Goal: Navigation & Orientation: Find specific page/section

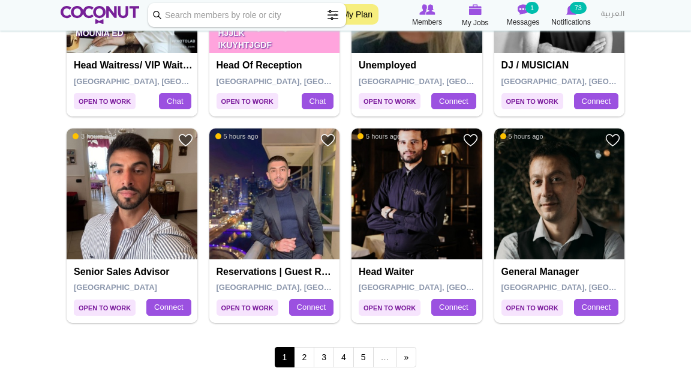
scroll to position [2004, 0]
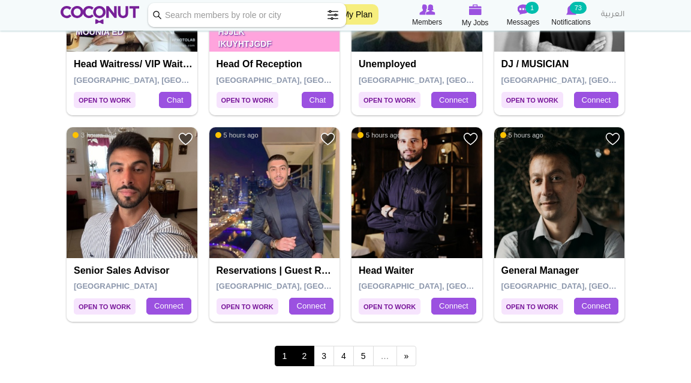
click at [305, 323] on link "2" at bounding box center [304, 356] width 20 height 20
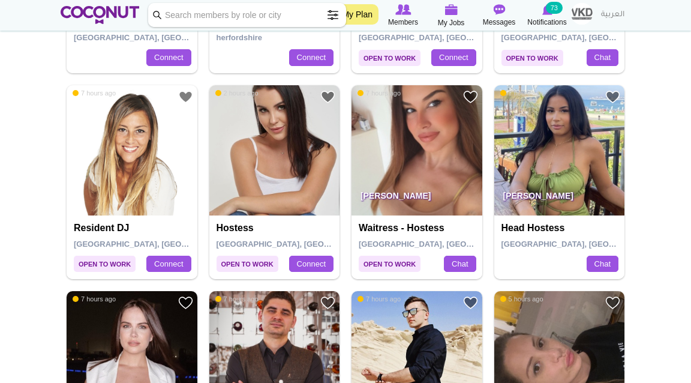
scroll to position [606, 0]
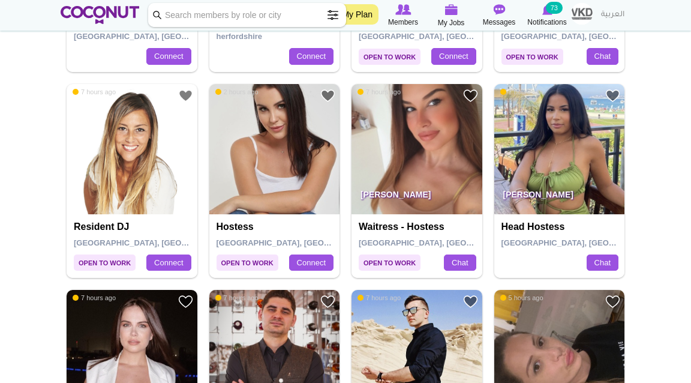
click at [558, 202] on p "Sherrly Varona" at bounding box center [559, 198] width 131 height 34
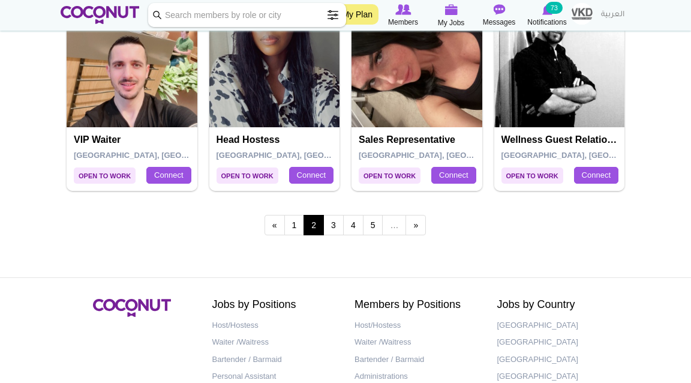
scroll to position [2136, 0]
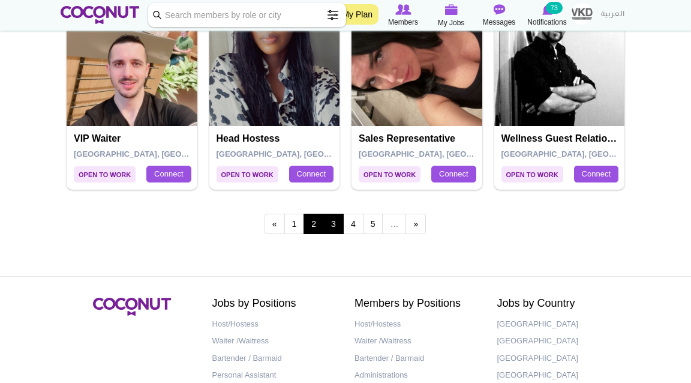
click at [338, 226] on link "3" at bounding box center [333, 224] width 20 height 20
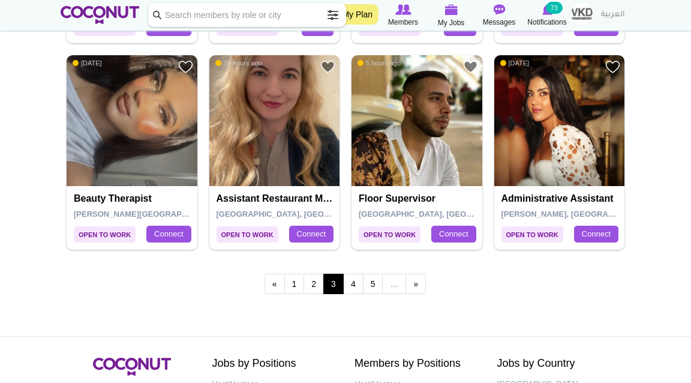
scroll to position [2079, 0]
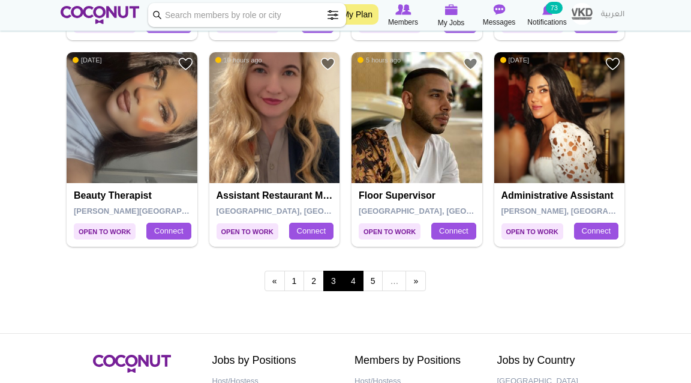
click at [349, 275] on link "4" at bounding box center [353, 281] width 20 height 20
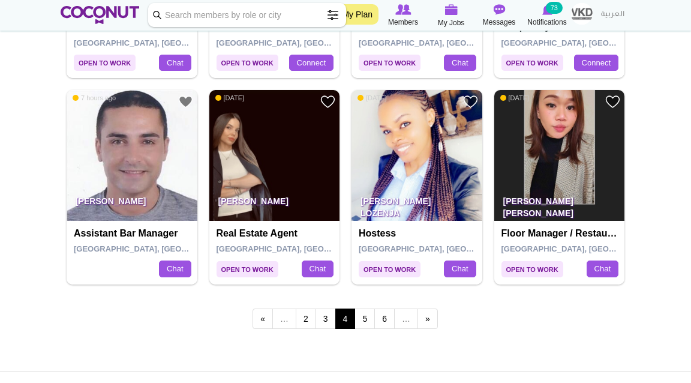
scroll to position [2045, 0]
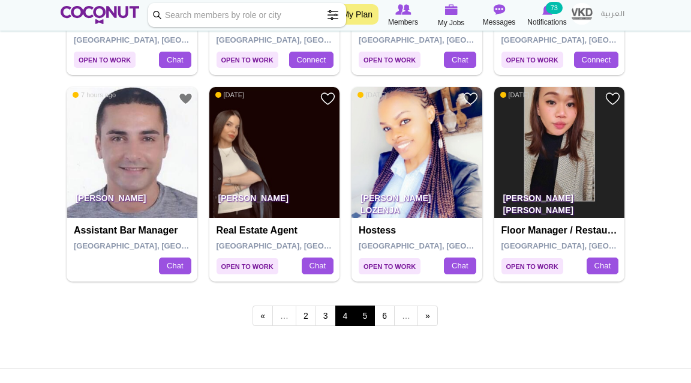
click at [364, 321] on link "5" at bounding box center [365, 315] width 20 height 20
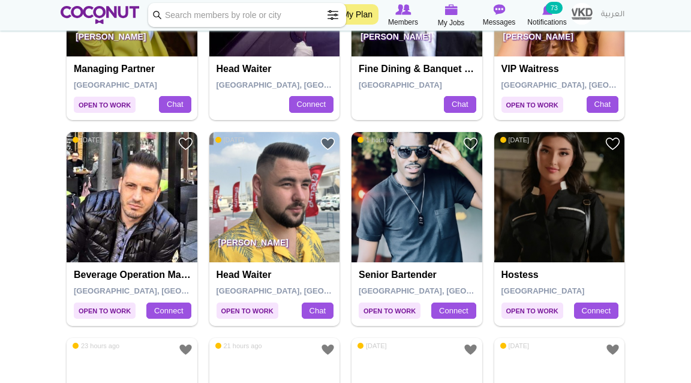
scroll to position [1794, 0]
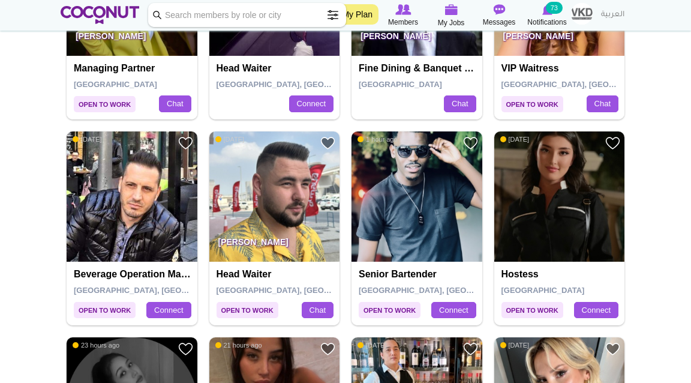
click at [364, 321] on div "Senior Bartender Dubai, United Arab Emirates Connect" at bounding box center [417, 294] width 131 height 64
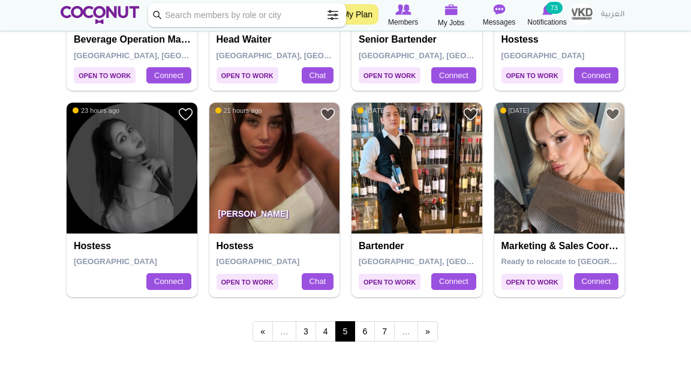
scroll to position [2030, 0]
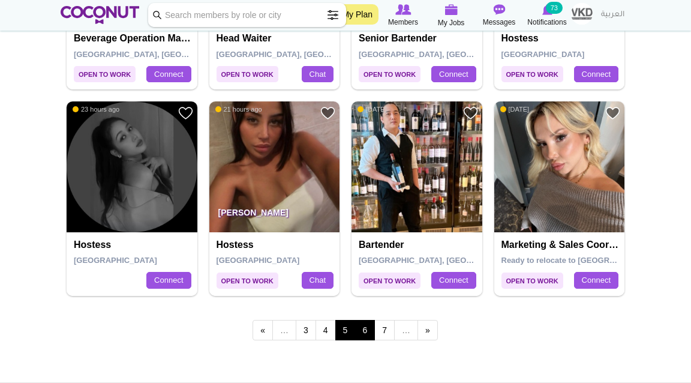
click at [363, 334] on link "6" at bounding box center [365, 330] width 20 height 20
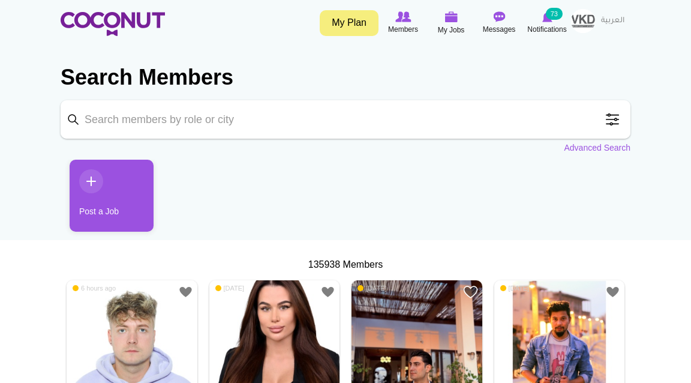
click at [451, 217] on ul "Post a Job" at bounding box center [346, 200] width 570 height 81
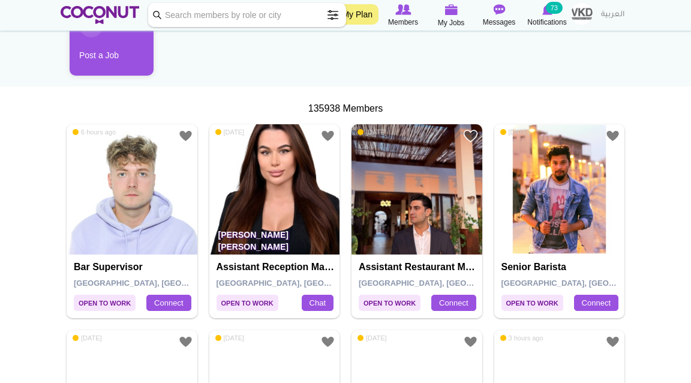
scroll to position [154, 0]
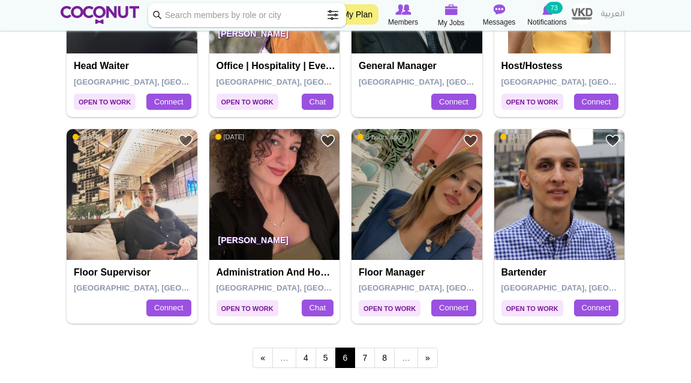
scroll to position [2004, 0]
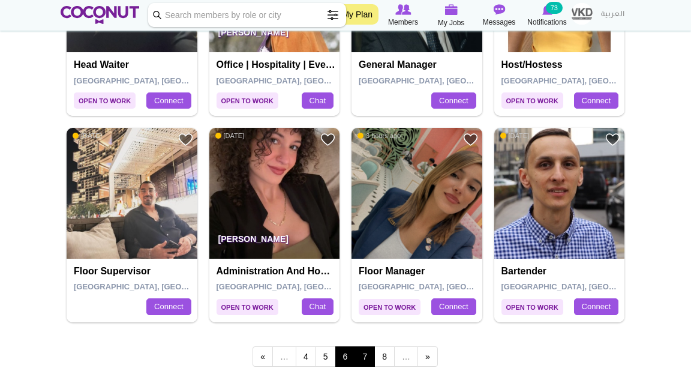
click at [360, 352] on link "7" at bounding box center [365, 356] width 20 height 20
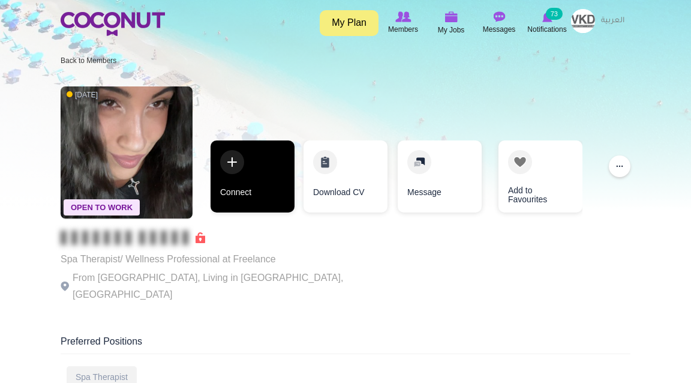
click at [232, 163] on link "Connect" at bounding box center [253, 176] width 84 height 72
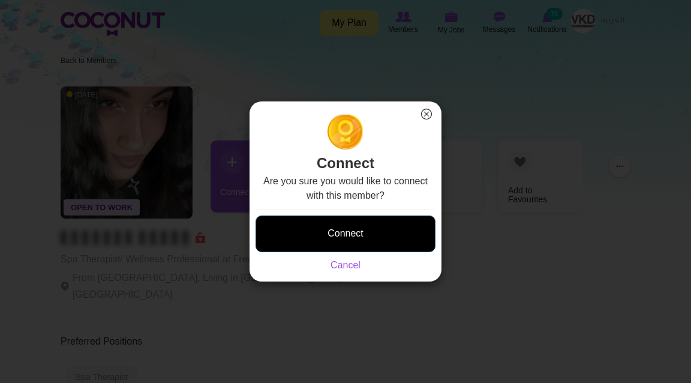
click at [311, 231] on button "Connect" at bounding box center [346, 233] width 180 height 37
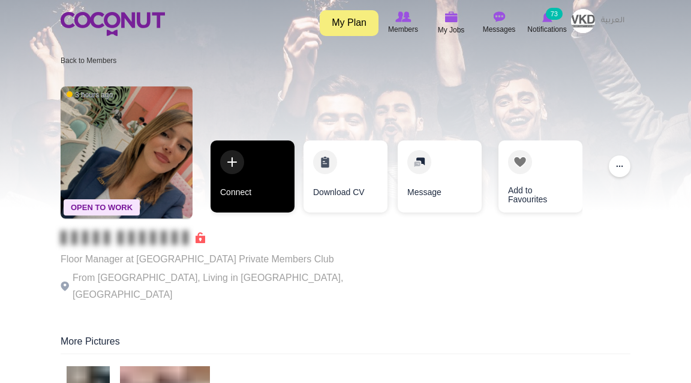
click at [274, 162] on link "Connect" at bounding box center [253, 176] width 84 height 72
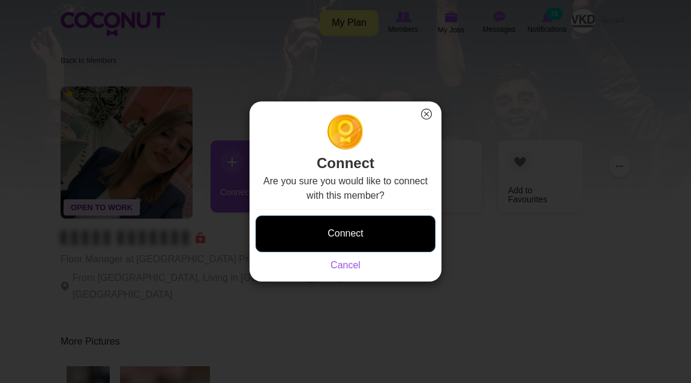
click at [332, 236] on button "Connect" at bounding box center [346, 233] width 180 height 37
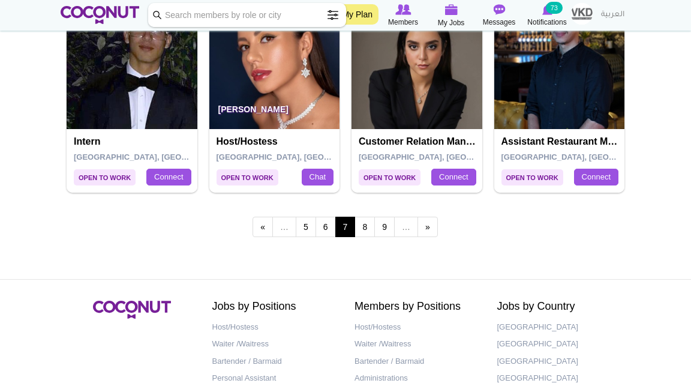
scroll to position [2133, 0]
click at [367, 226] on link "8" at bounding box center [365, 227] width 20 height 20
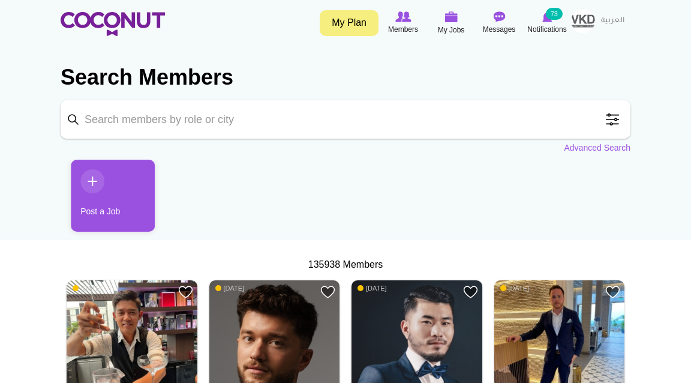
click at [370, 222] on ul "Post a Job" at bounding box center [347, 200] width 570 height 81
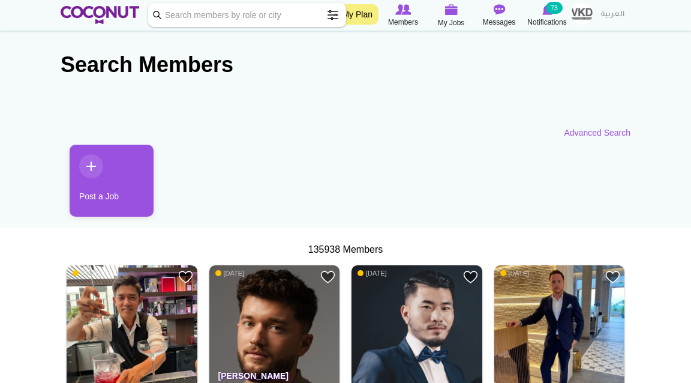
scroll to position [17, 0]
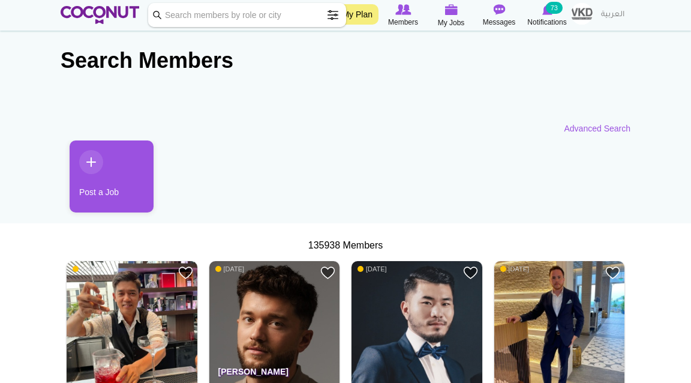
click at [370, 222] on section "Post a Job" at bounding box center [346, 185] width 570 height 90
drag, startPoint x: 370, startPoint y: 222, endPoint x: 383, endPoint y: 203, distance: 23.2
click at [383, 203] on section "Post a Job" at bounding box center [346, 185] width 570 height 90
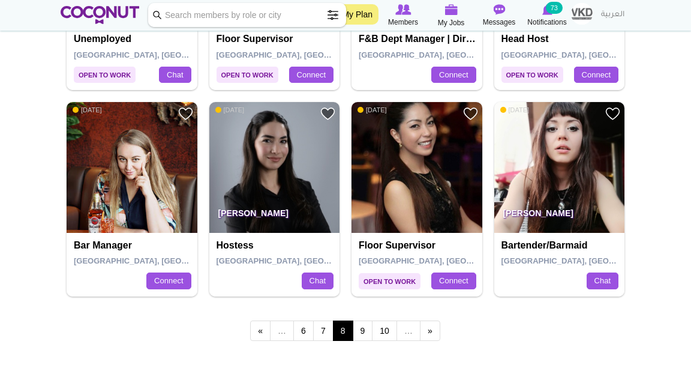
scroll to position [2030, 0]
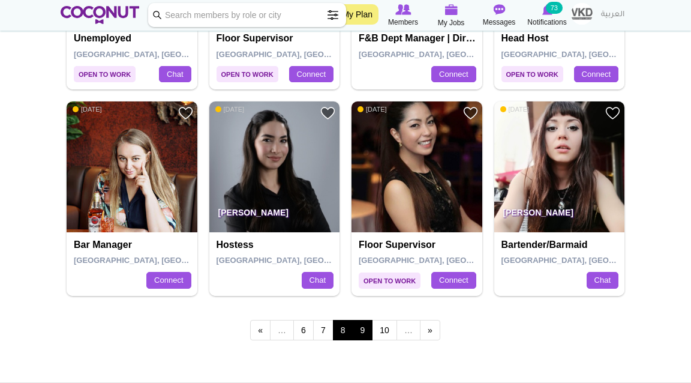
click at [360, 331] on link "9" at bounding box center [363, 330] width 20 height 20
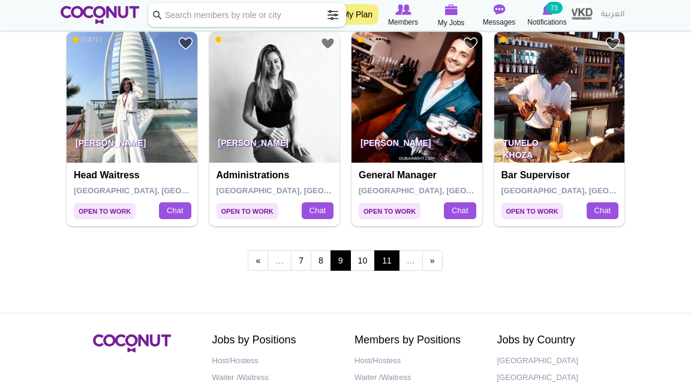
scroll to position [2100, 0]
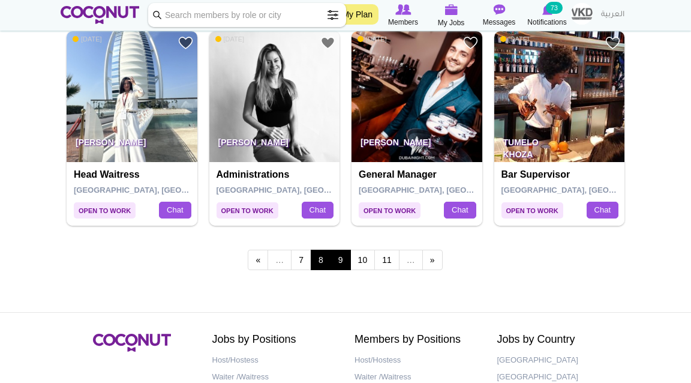
click at [326, 265] on link "8" at bounding box center [321, 260] width 20 height 20
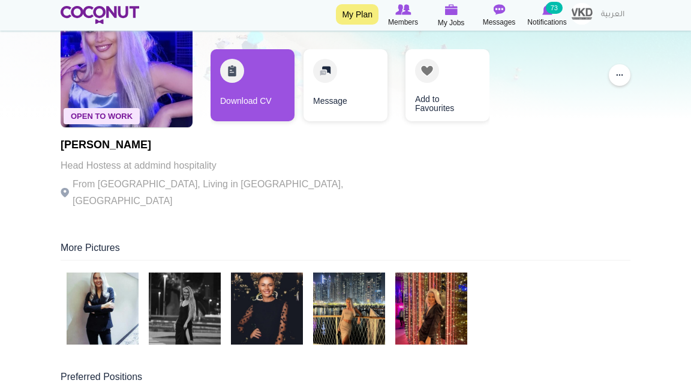
scroll to position [94, 0]
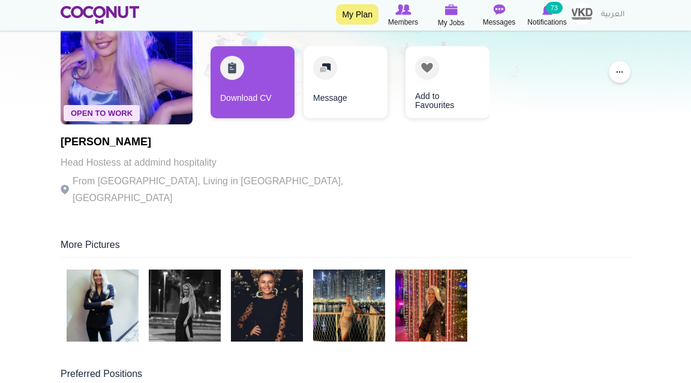
click at [89, 281] on img at bounding box center [103, 305] width 72 height 72
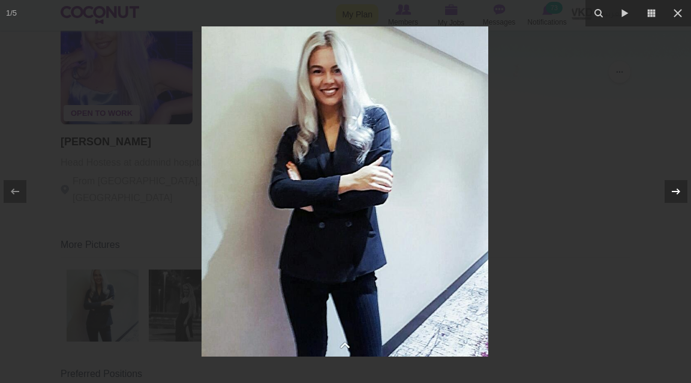
click at [674, 185] on icon at bounding box center [676, 191] width 14 height 14
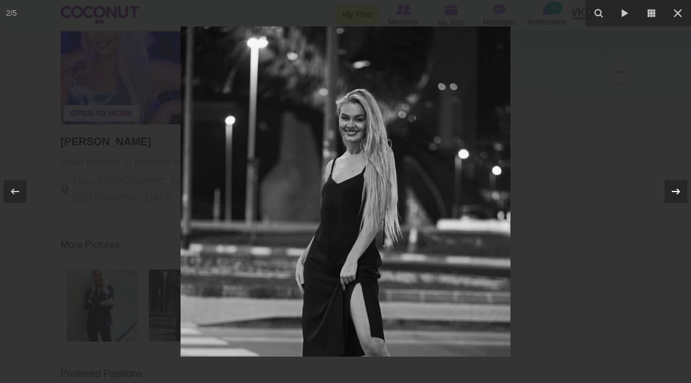
click at [674, 185] on icon at bounding box center [676, 191] width 14 height 14
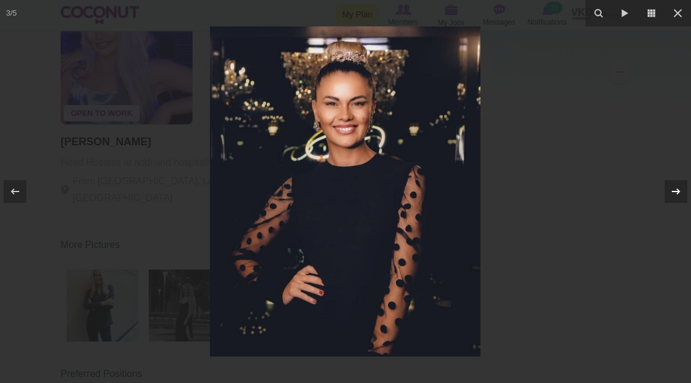
click at [674, 185] on icon at bounding box center [676, 191] width 14 height 14
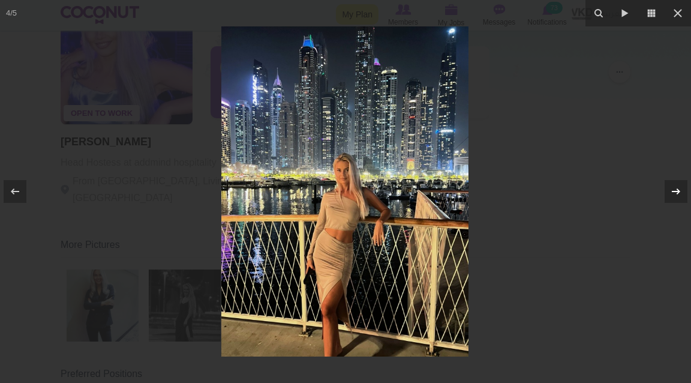
click at [674, 185] on icon at bounding box center [676, 191] width 14 height 14
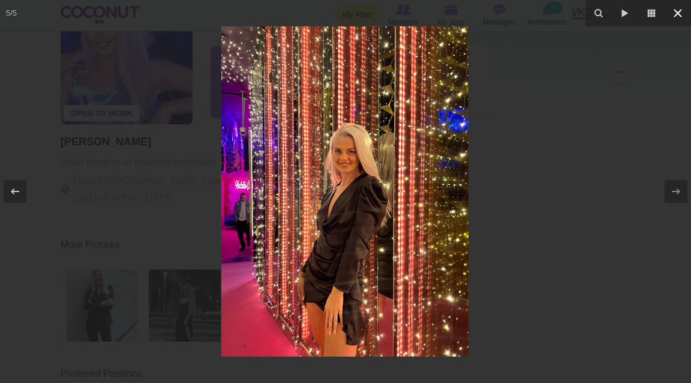
click at [674, 16] on icon at bounding box center [678, 13] width 8 height 8
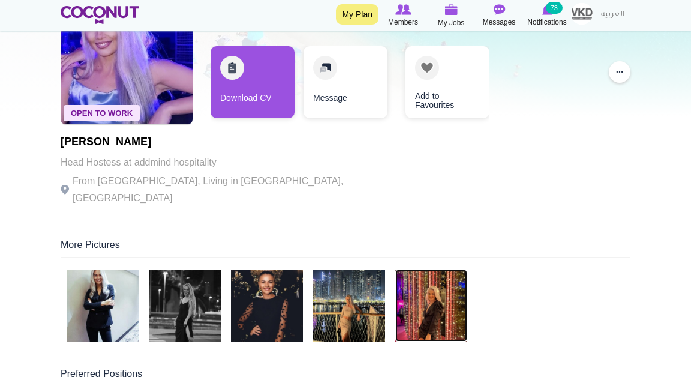
scroll to position [94, 0]
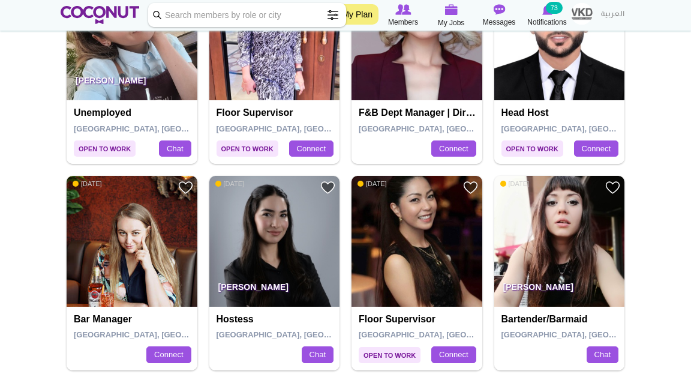
scroll to position [1959, 0]
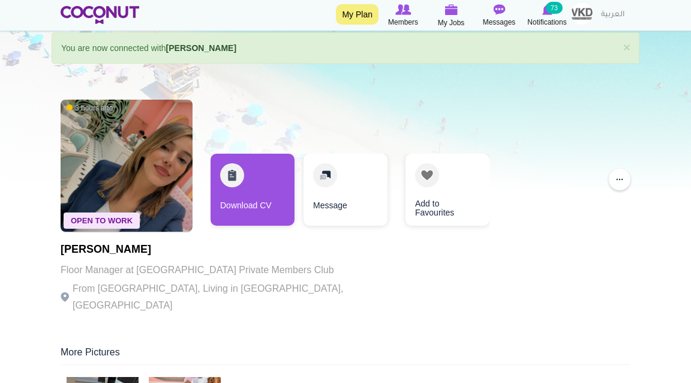
scroll to position [16, 0]
